Goal: Task Accomplishment & Management: Complete application form

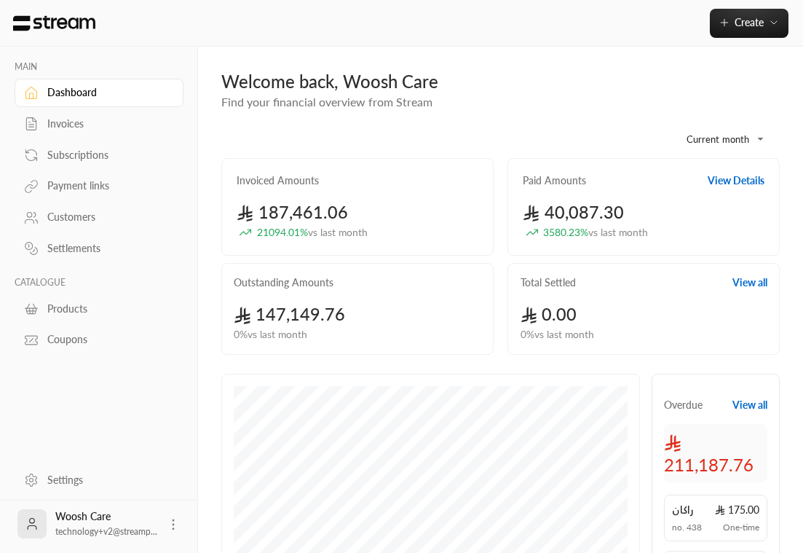
click at [68, 183] on div "Payment links" at bounding box center [106, 185] width 118 height 15
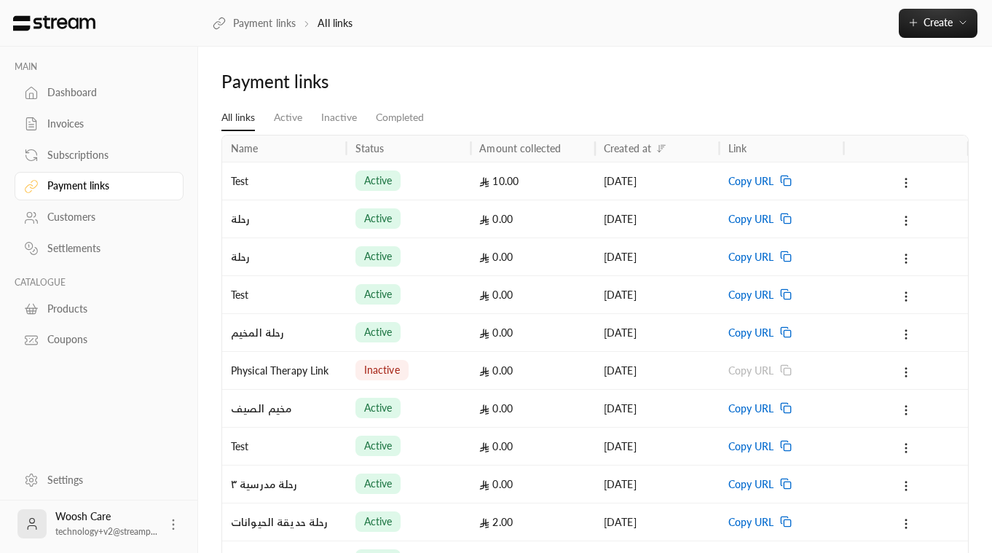
click at [83, 151] on div "Subscriptions" at bounding box center [106, 155] width 118 height 15
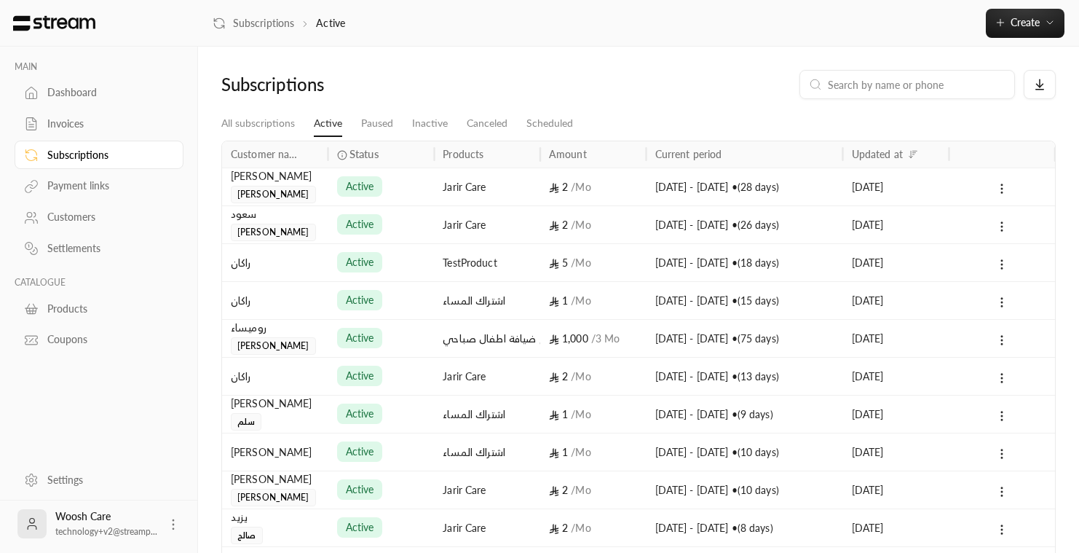
click at [277, 180] on div "ابراهيم الدليقان" at bounding box center [275, 176] width 89 height 16
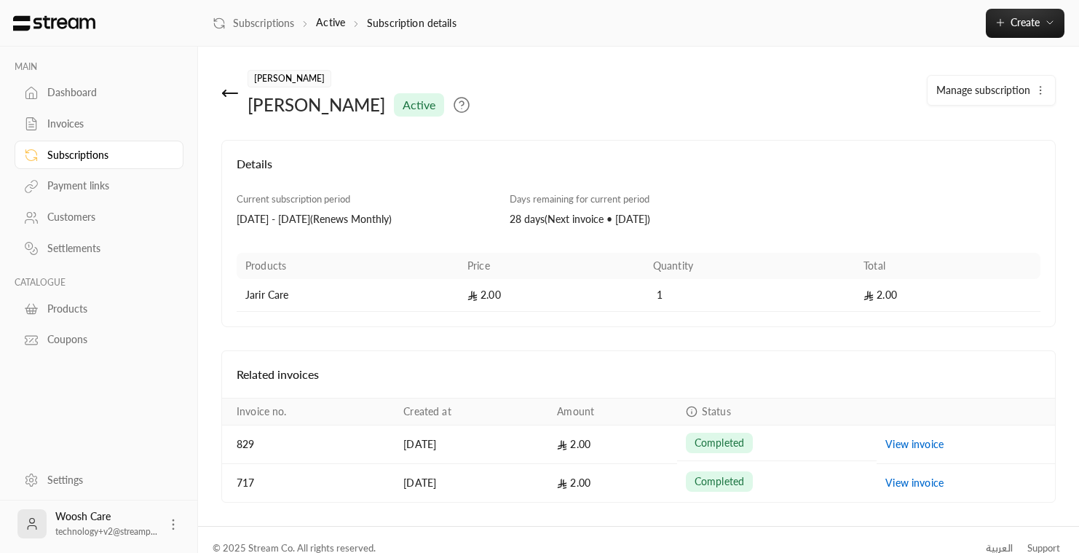
click at [271, 95] on div "ابراهيم الدليقان" at bounding box center [317, 104] width 138 height 23
click at [220, 95] on div "يوسف ابراهيم الدليقان active" at bounding box center [497, 93] width 566 height 47
click at [234, 90] on icon at bounding box center [229, 92] width 17 height 17
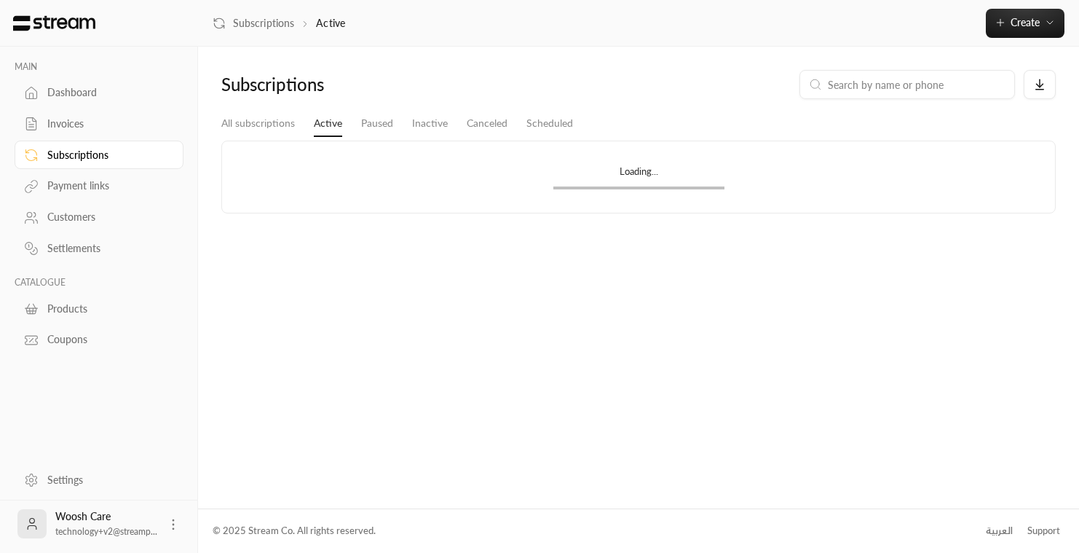
click at [74, 186] on div "Payment links" at bounding box center [106, 185] width 118 height 15
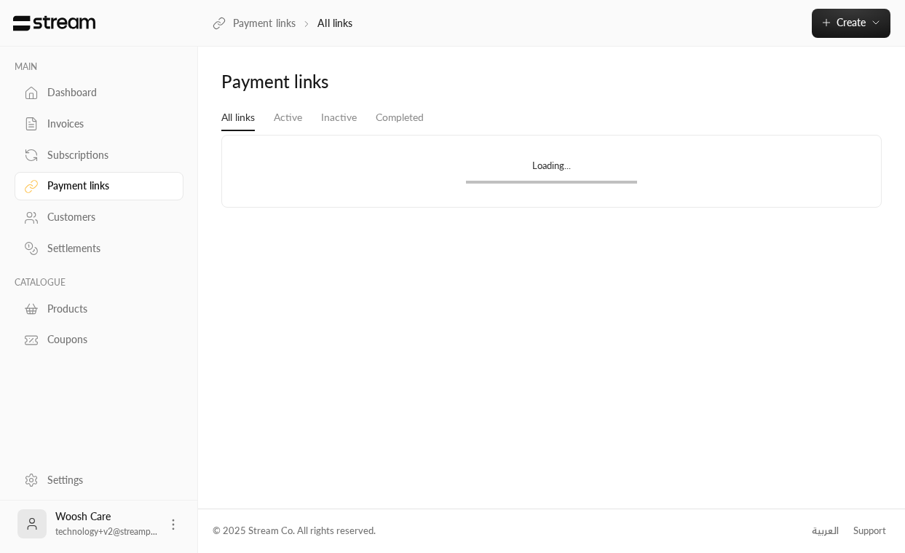
click at [77, 152] on div "Subscriptions" at bounding box center [106, 155] width 118 height 15
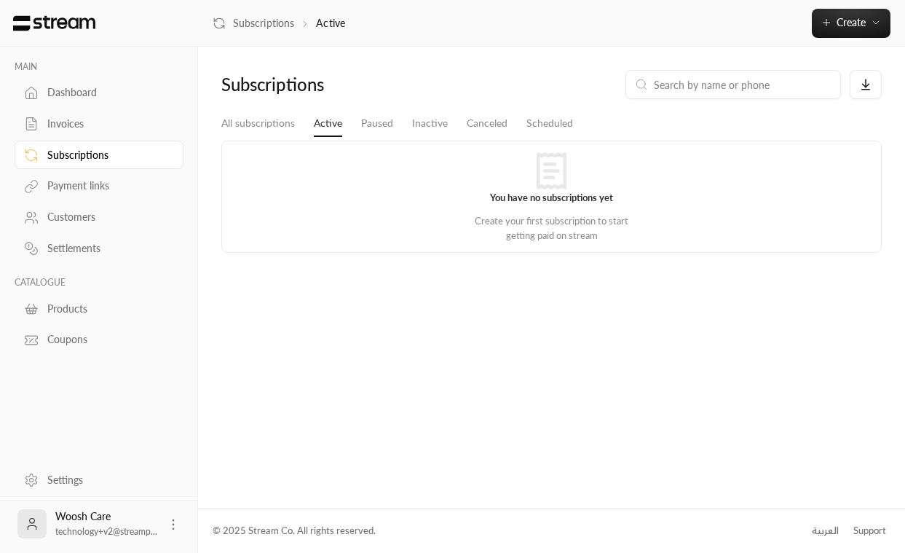
click at [78, 185] on div "Payment links" at bounding box center [106, 185] width 118 height 15
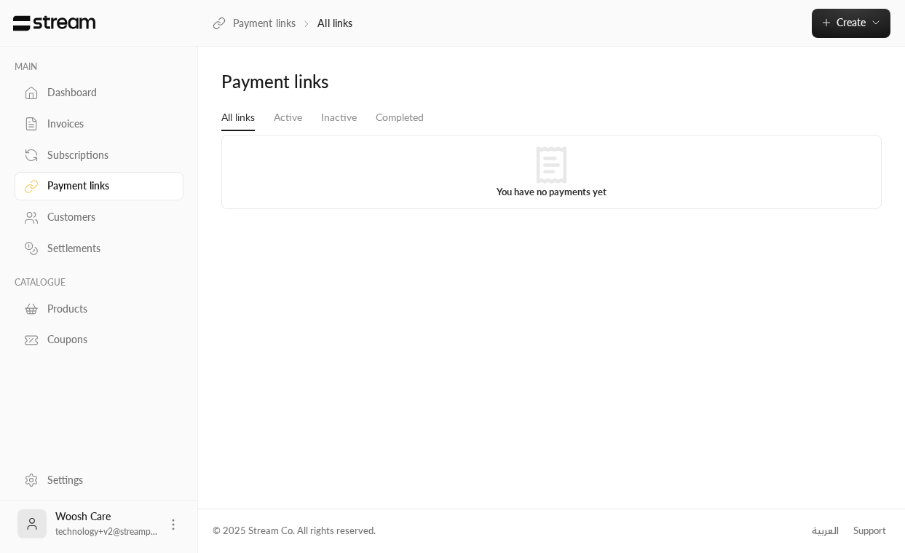
click at [86, 157] on div "Subscriptions" at bounding box center [106, 155] width 118 height 15
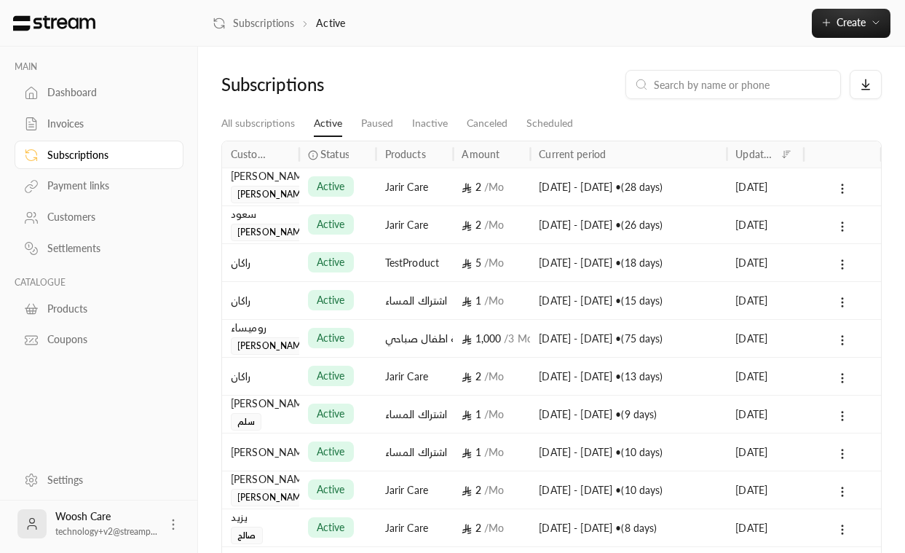
click at [74, 193] on div "Payment links" at bounding box center [106, 185] width 118 height 15
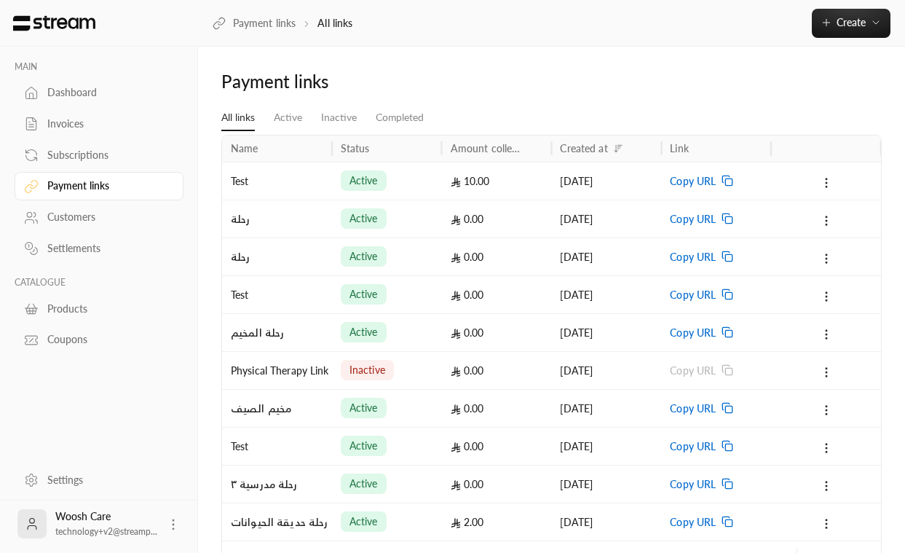
click at [173, 526] on icon at bounding box center [173, 524] width 15 height 15
click at [142, 523] on li "Logout" at bounding box center [150, 523] width 53 height 23
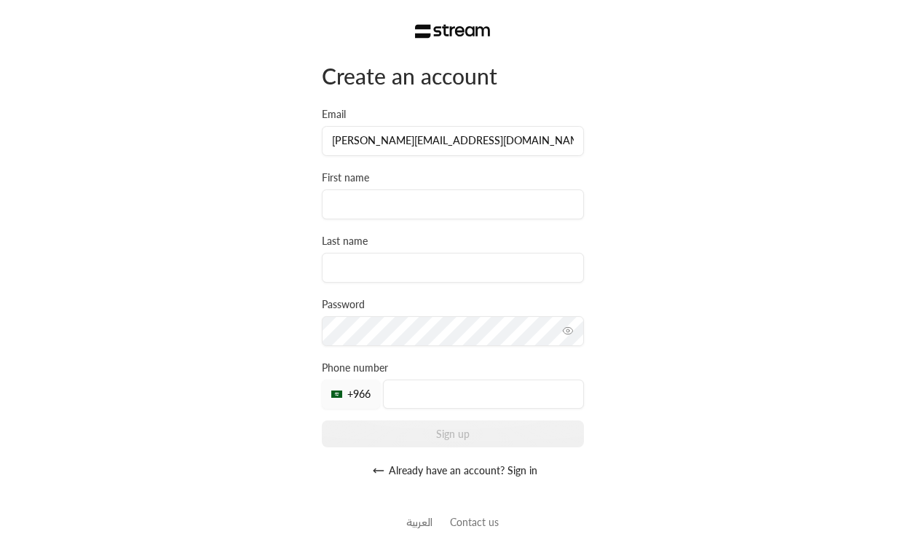
type input "[PERSON_NAME][EMAIL_ADDRESS][DOMAIN_NAME]"
type input "ibtisam"
type input "A3"
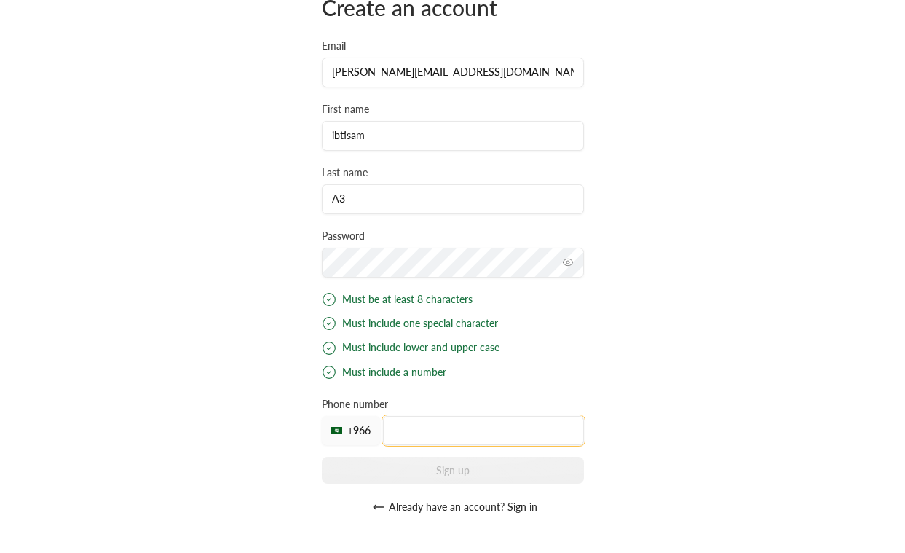
click at [436, 416] on input "tel" at bounding box center [483, 430] width 201 height 29
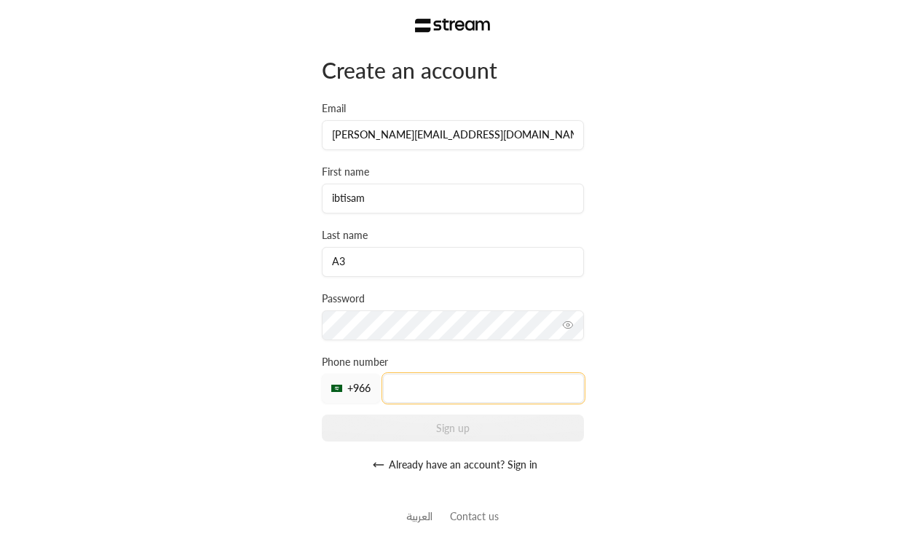
scroll to position [7, 0]
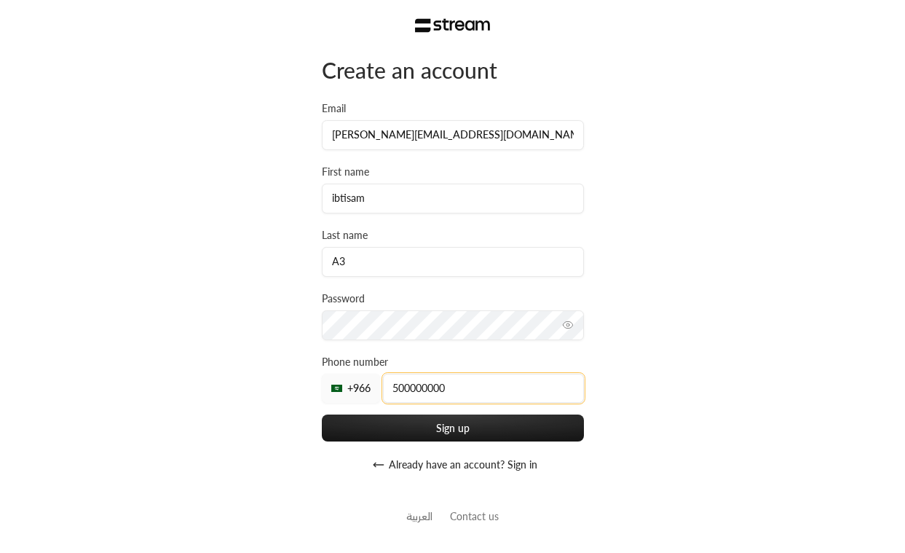
type input "500000000"
click at [649, 392] on div "Create an account Email [PERSON_NAME][EMAIL_ADDRESS][DOMAIN_NAME] First name [P…" at bounding box center [452, 273] width 905 height 558
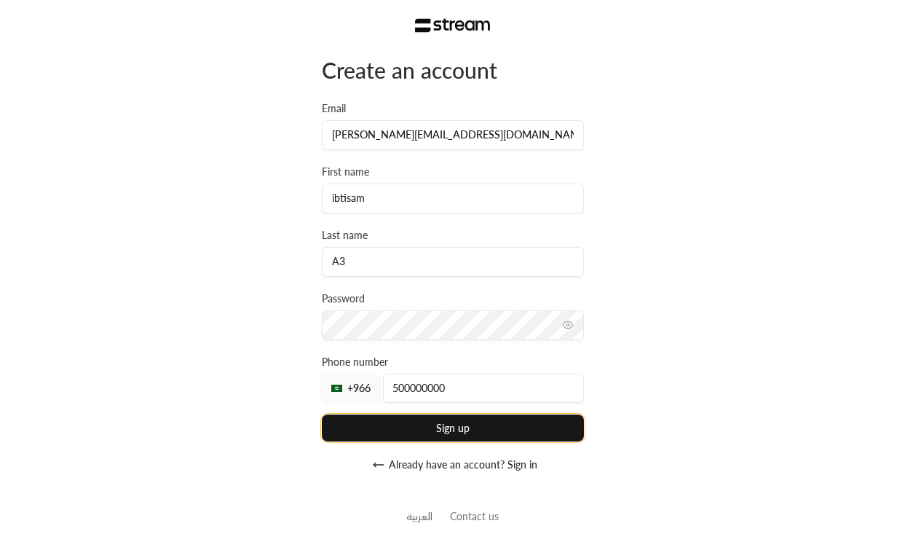
click at [502, 427] on button "Sign up" at bounding box center [453, 427] width 262 height 27
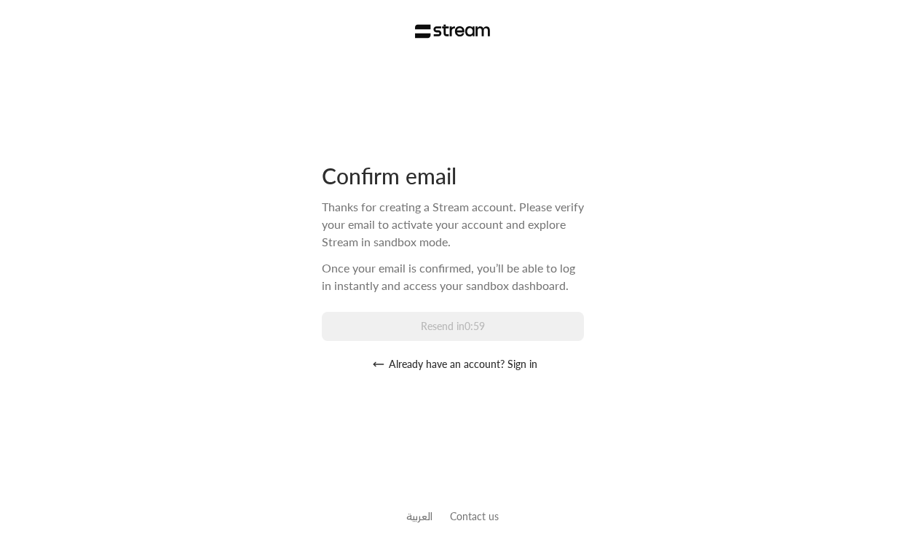
scroll to position [0, 0]
drag, startPoint x: 520, startPoint y: 367, endPoint x: 654, endPoint y: 360, distance: 134.2
click at [654, 360] on div "Confirm email Thanks for creating a Stream account. Please verify your email to…" at bounding box center [452, 276] width 905 height 553
click at [456, 331] on button "Resend" at bounding box center [453, 326] width 262 height 29
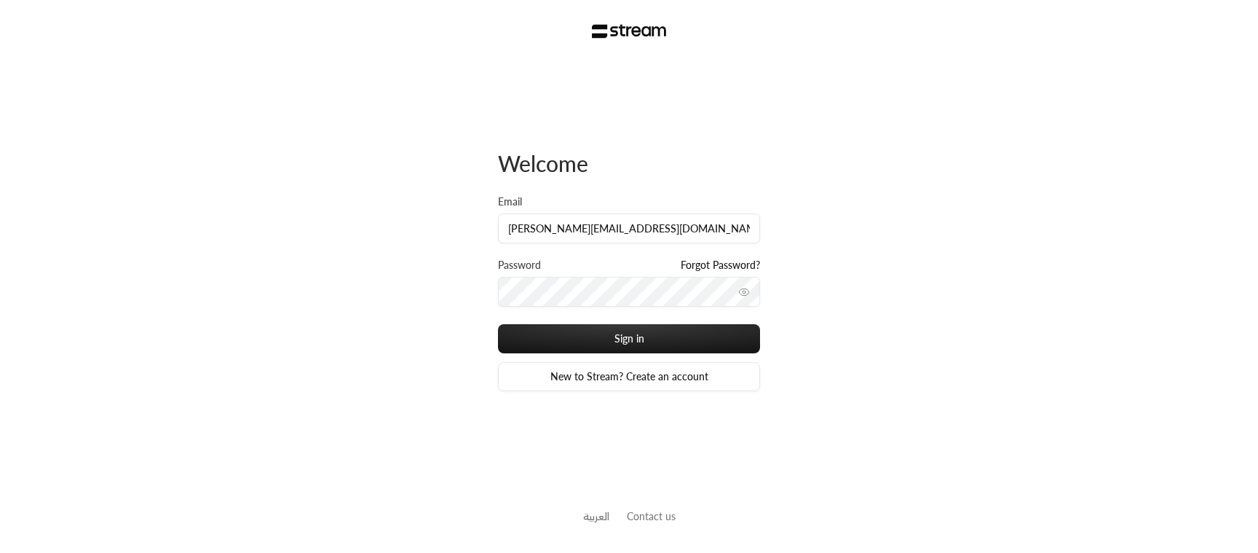
type input "[PERSON_NAME][EMAIL_ADDRESS][DOMAIN_NAME]"
click at [601, 341] on button "Sign in" at bounding box center [629, 338] width 262 height 29
